Goal: Task Accomplishment & Management: Manage account settings

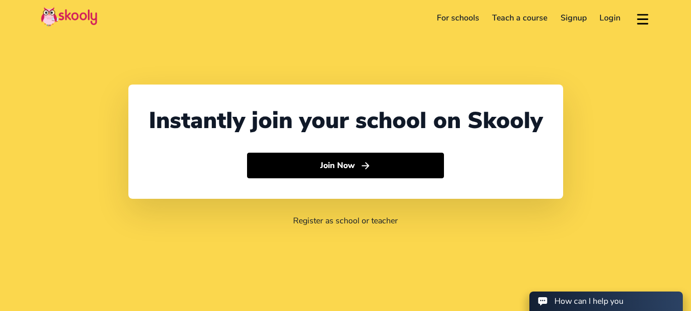
select select "91"
select select "[GEOGRAPHIC_DATA]"
select select "[GEOGRAPHIC_DATA]/[GEOGRAPHIC_DATA]"
click at [596, 16] on link "Login" at bounding box center [611, 18] width 34 height 16
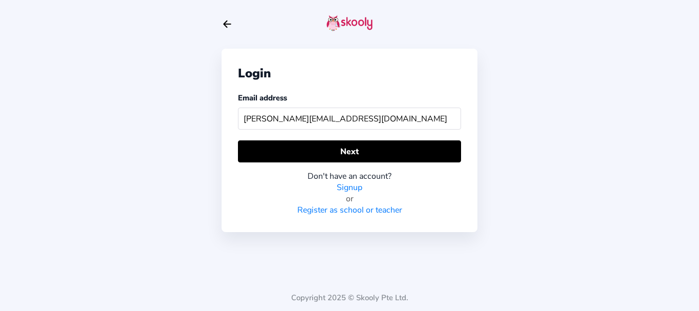
type input "[PERSON_NAME][EMAIL_ADDRESS][DOMAIN_NAME]"
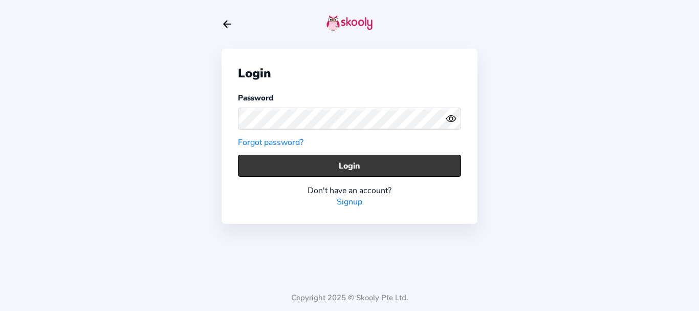
click at [324, 172] on button "Login" at bounding box center [349, 166] width 223 height 22
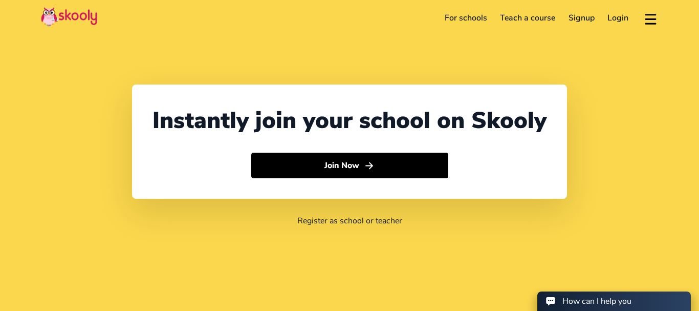
select select "91"
select select "[GEOGRAPHIC_DATA]"
select select "[GEOGRAPHIC_DATA]/[GEOGRAPHIC_DATA]"
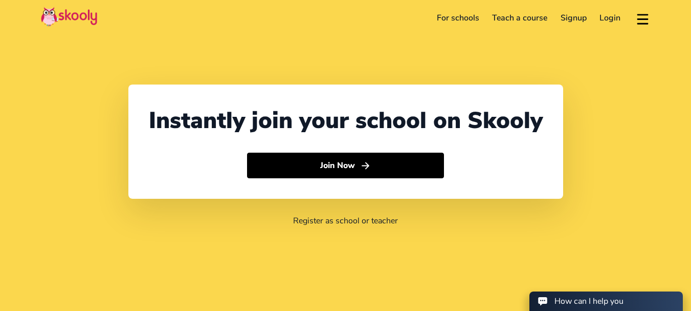
click at [614, 18] on link "Login" at bounding box center [611, 18] width 34 height 16
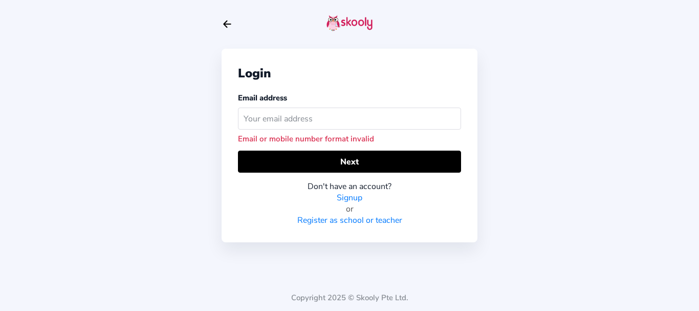
click at [339, 118] on input "text" at bounding box center [349, 118] width 223 height 22
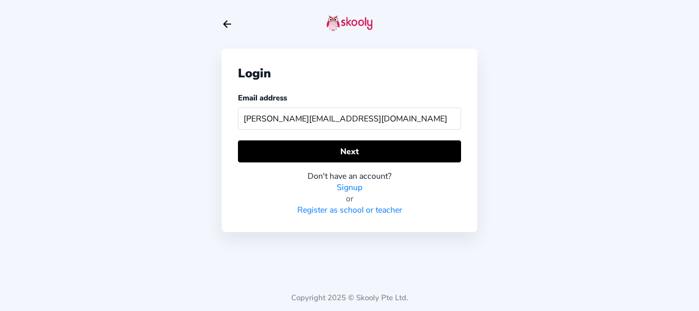
type input "[PERSON_NAME][EMAIL_ADDRESS][DOMAIN_NAME]"
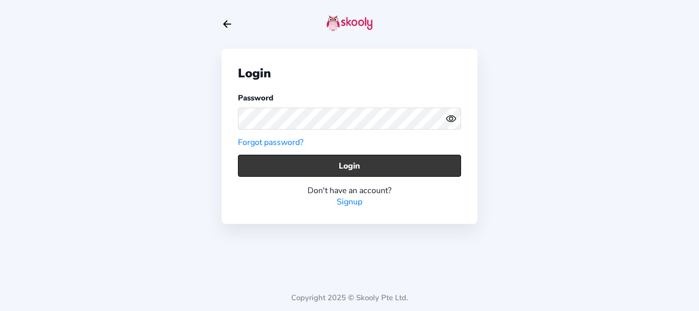
click at [305, 165] on button "Login" at bounding box center [349, 166] width 223 height 22
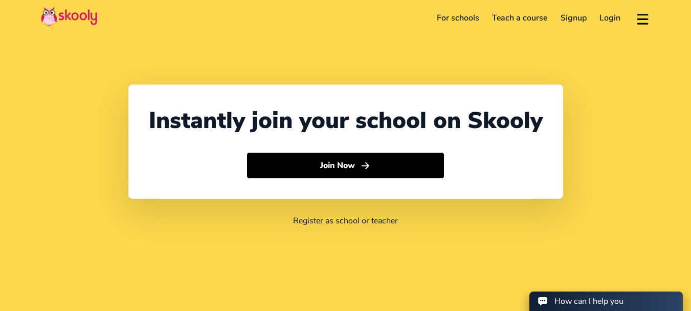
select select "91"
select select "[GEOGRAPHIC_DATA]"
select select "[GEOGRAPHIC_DATA]/[GEOGRAPHIC_DATA]"
click at [615, 17] on link "Login" at bounding box center [611, 18] width 34 height 16
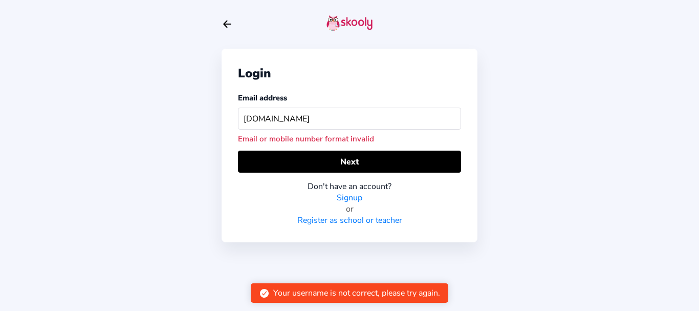
click at [273, 116] on input "buttler2mailinator.com" at bounding box center [349, 118] width 223 height 22
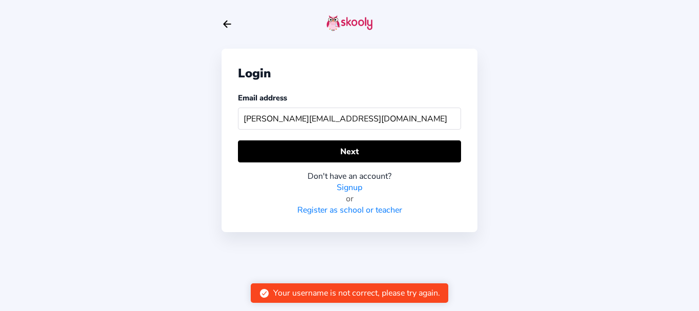
type input "[PERSON_NAME][EMAIL_ADDRESS][DOMAIN_NAME]"
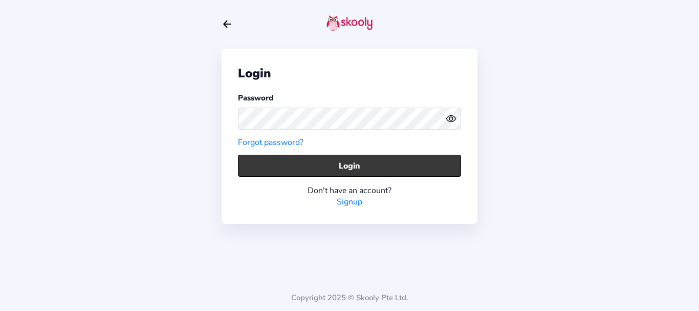
click at [280, 165] on button "Login" at bounding box center [349, 166] width 223 height 22
